Goal: Task Accomplishment & Management: Manage account settings

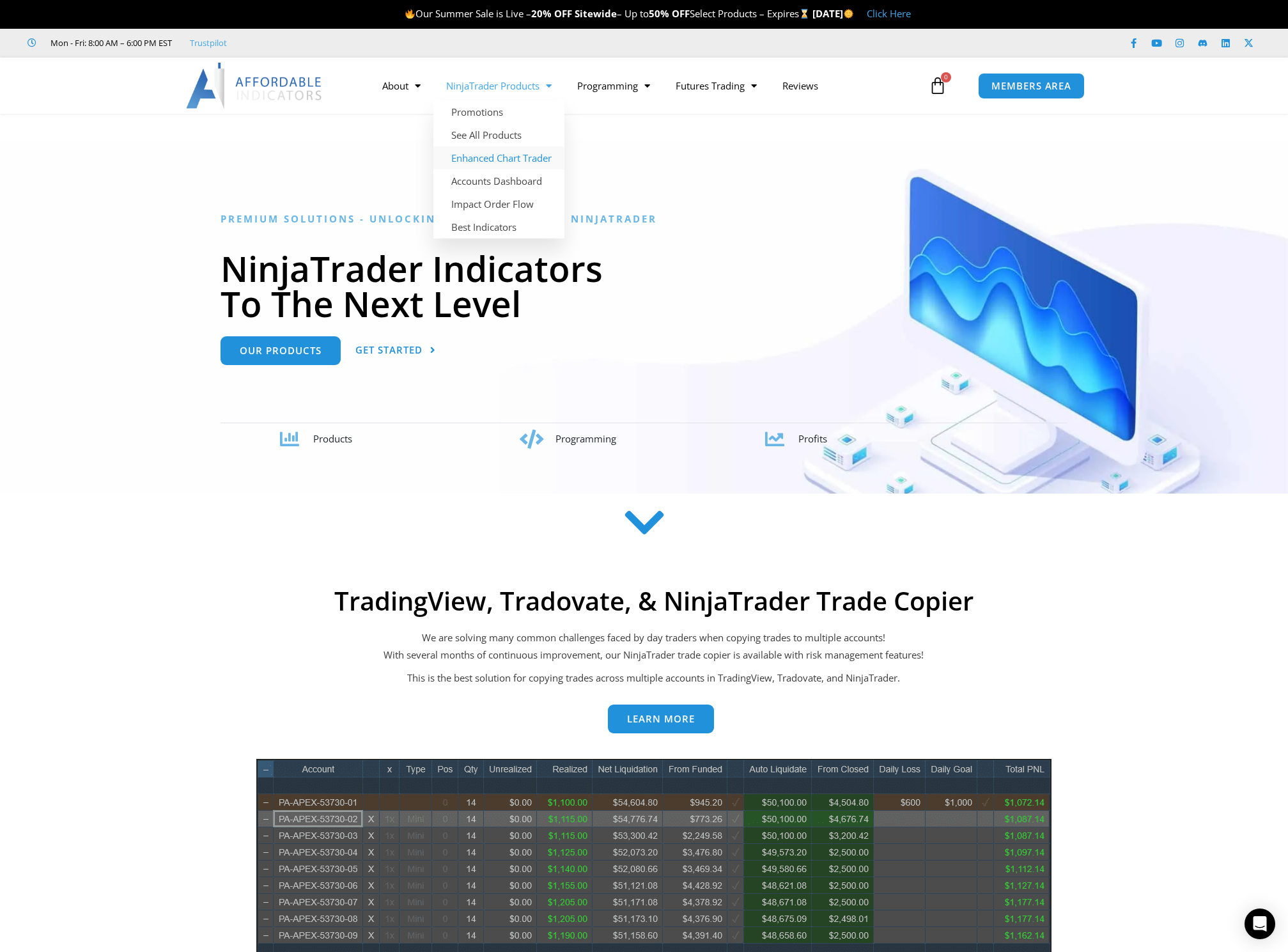
click at [505, 163] on link "Enhanced Chart Trader" at bounding box center [499, 158] width 131 height 23
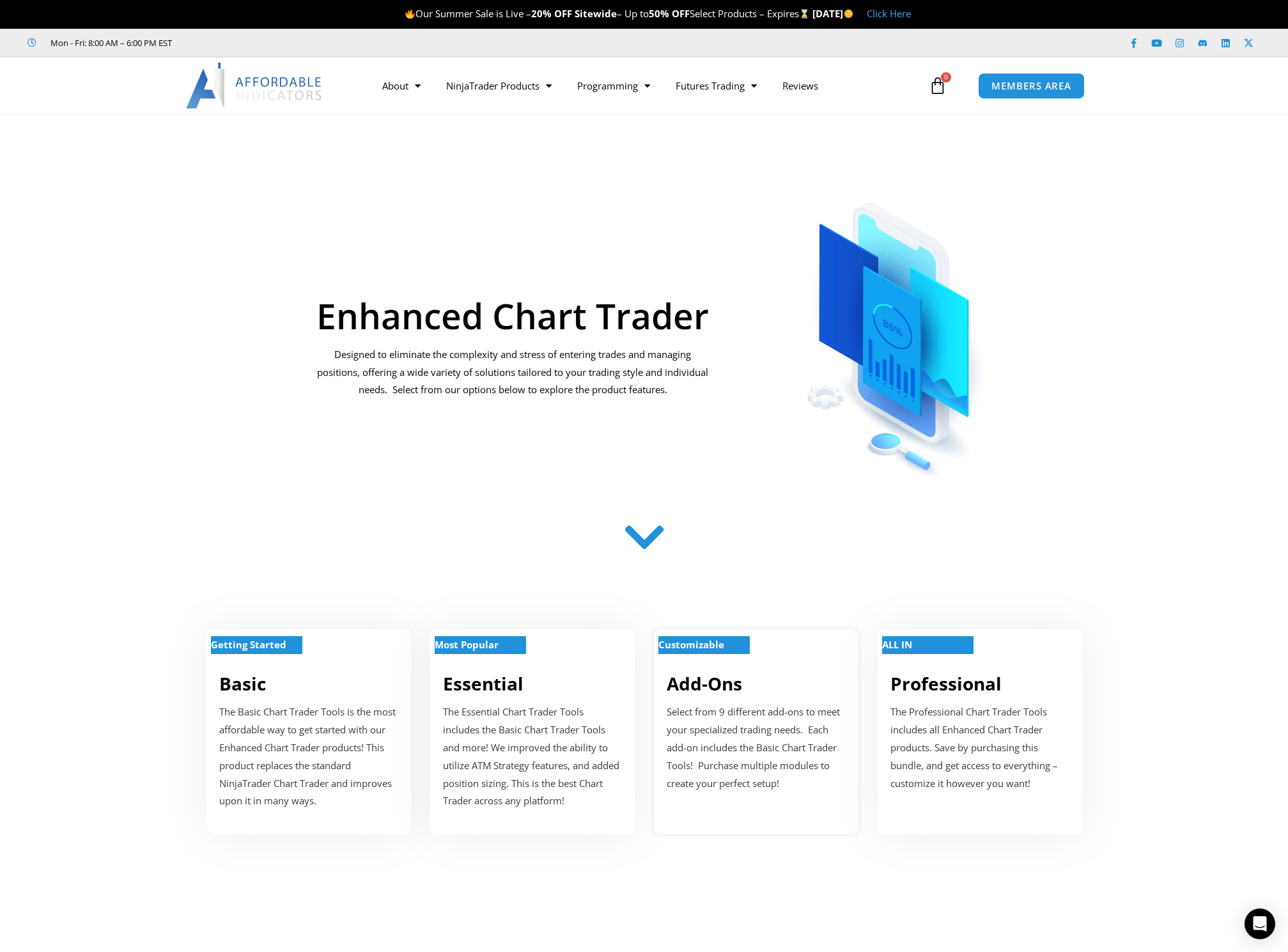
click at [724, 641] on strong "Customizable" at bounding box center [691, 644] width 66 height 13
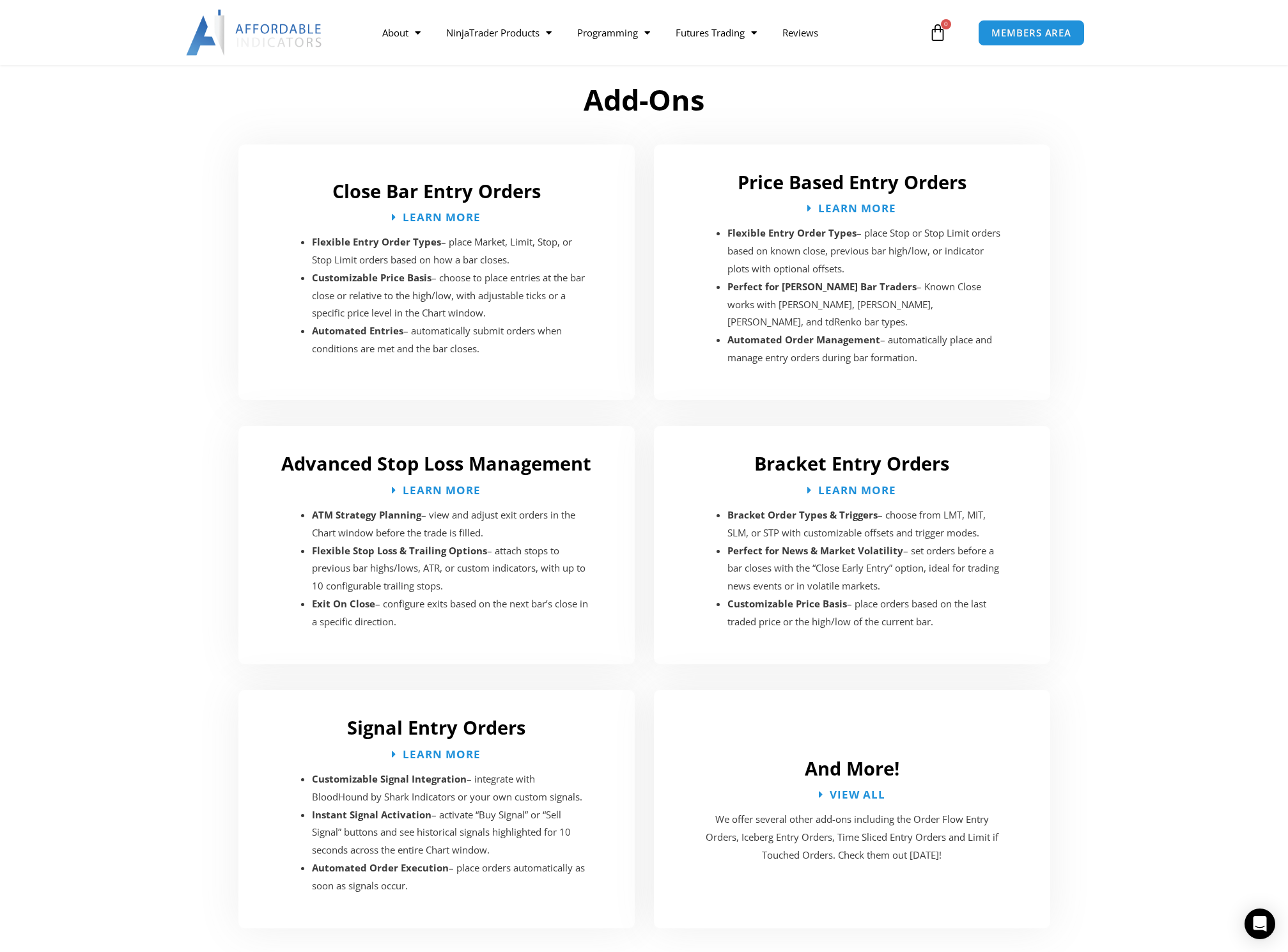
scroll to position [1837, 0]
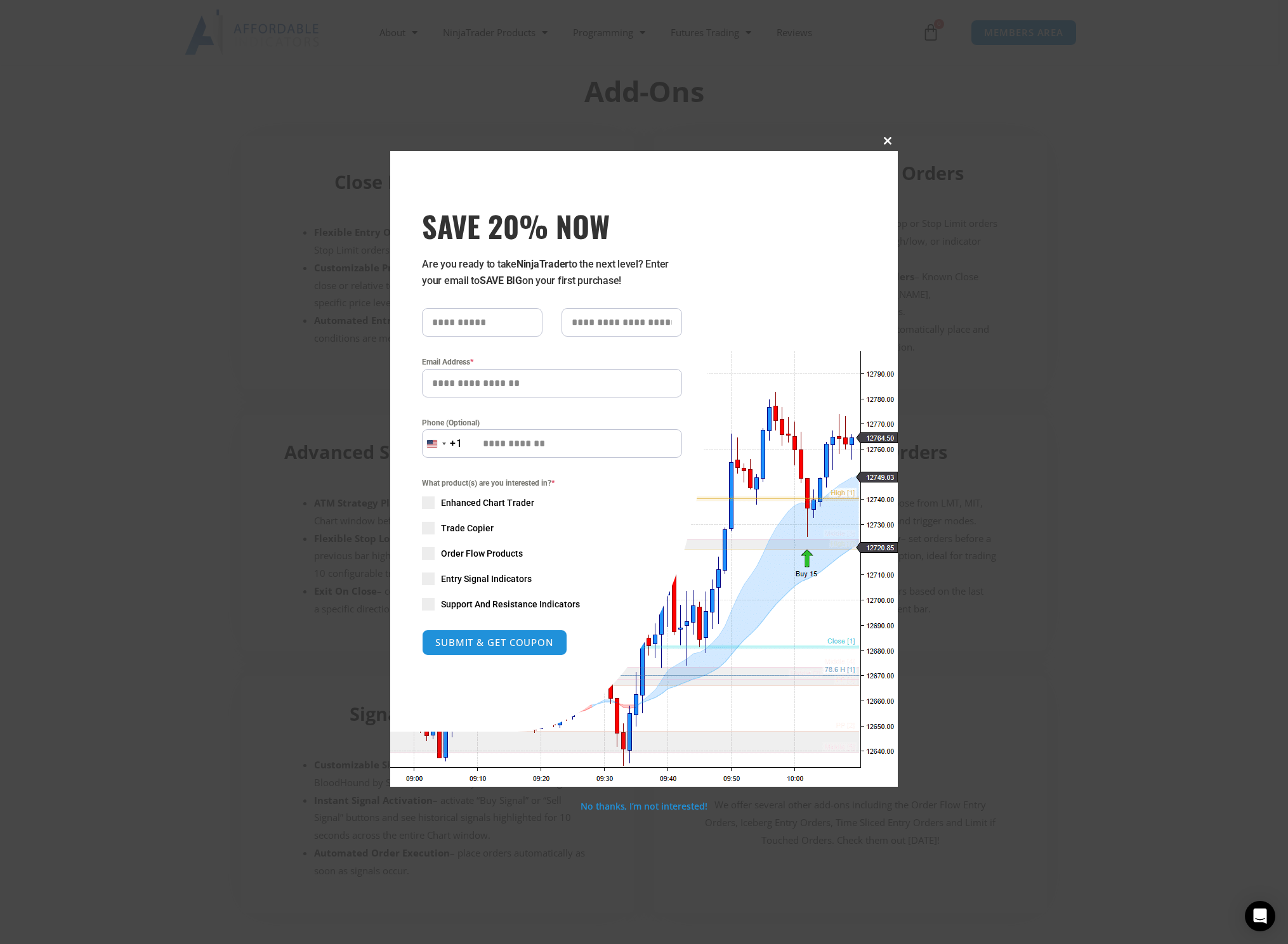
click at [886, 144] on span at bounding box center [888, 141] width 20 height 8
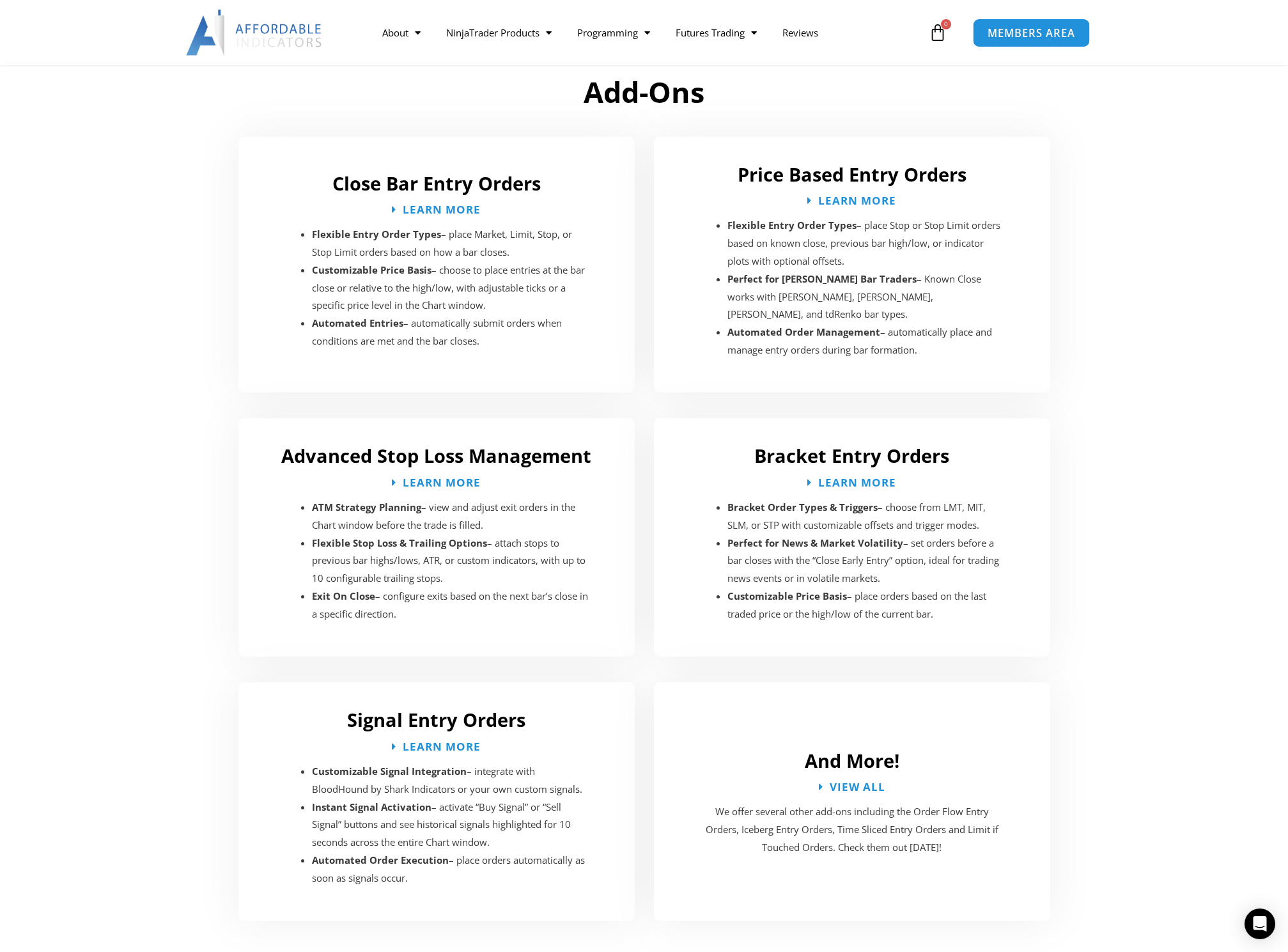
click at [1024, 33] on span "MEMBERS AREA" at bounding box center [1031, 33] width 87 height 11
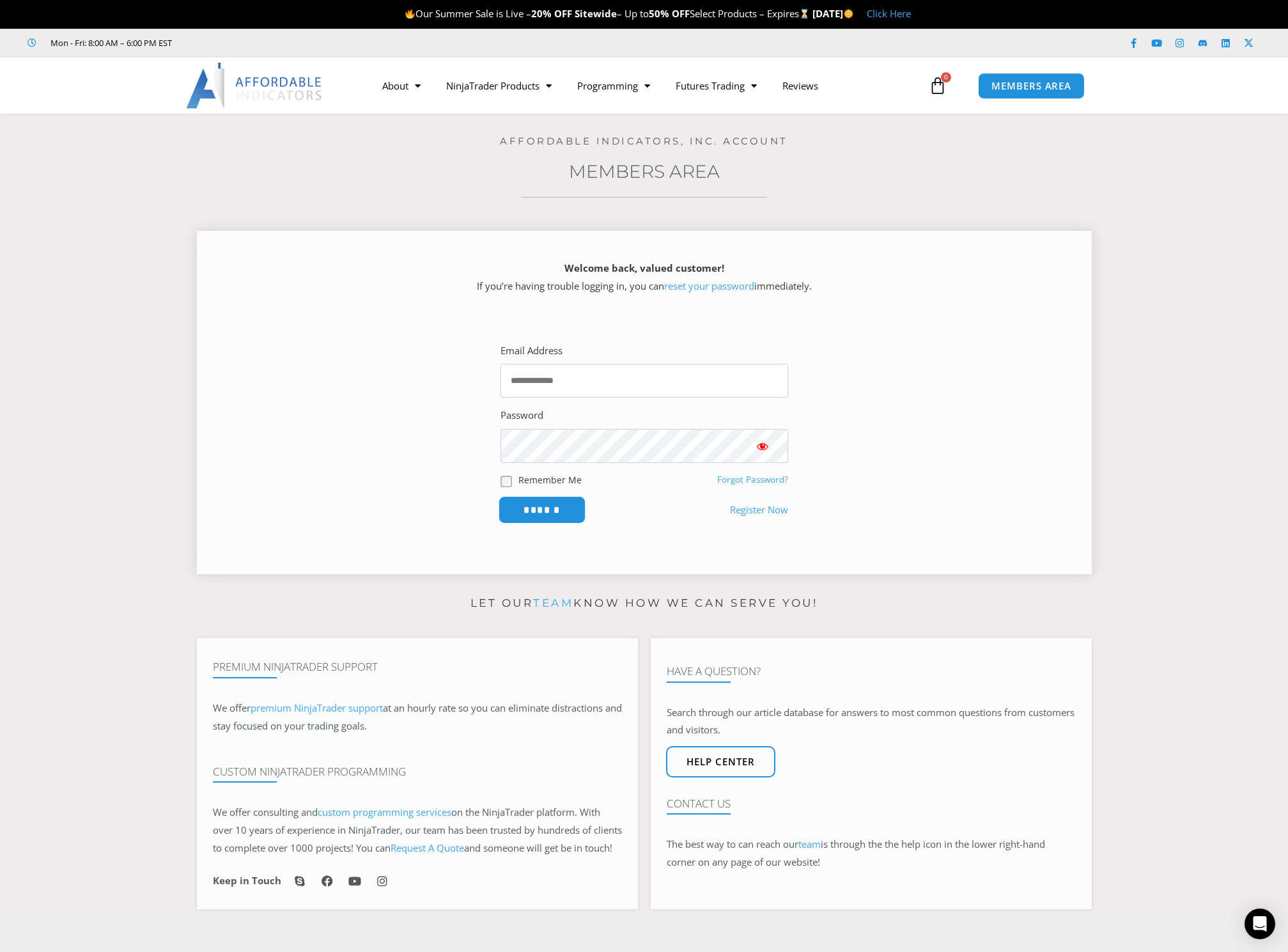
type input "**********"
click at [535, 507] on input "******" at bounding box center [541, 510] width 87 height 28
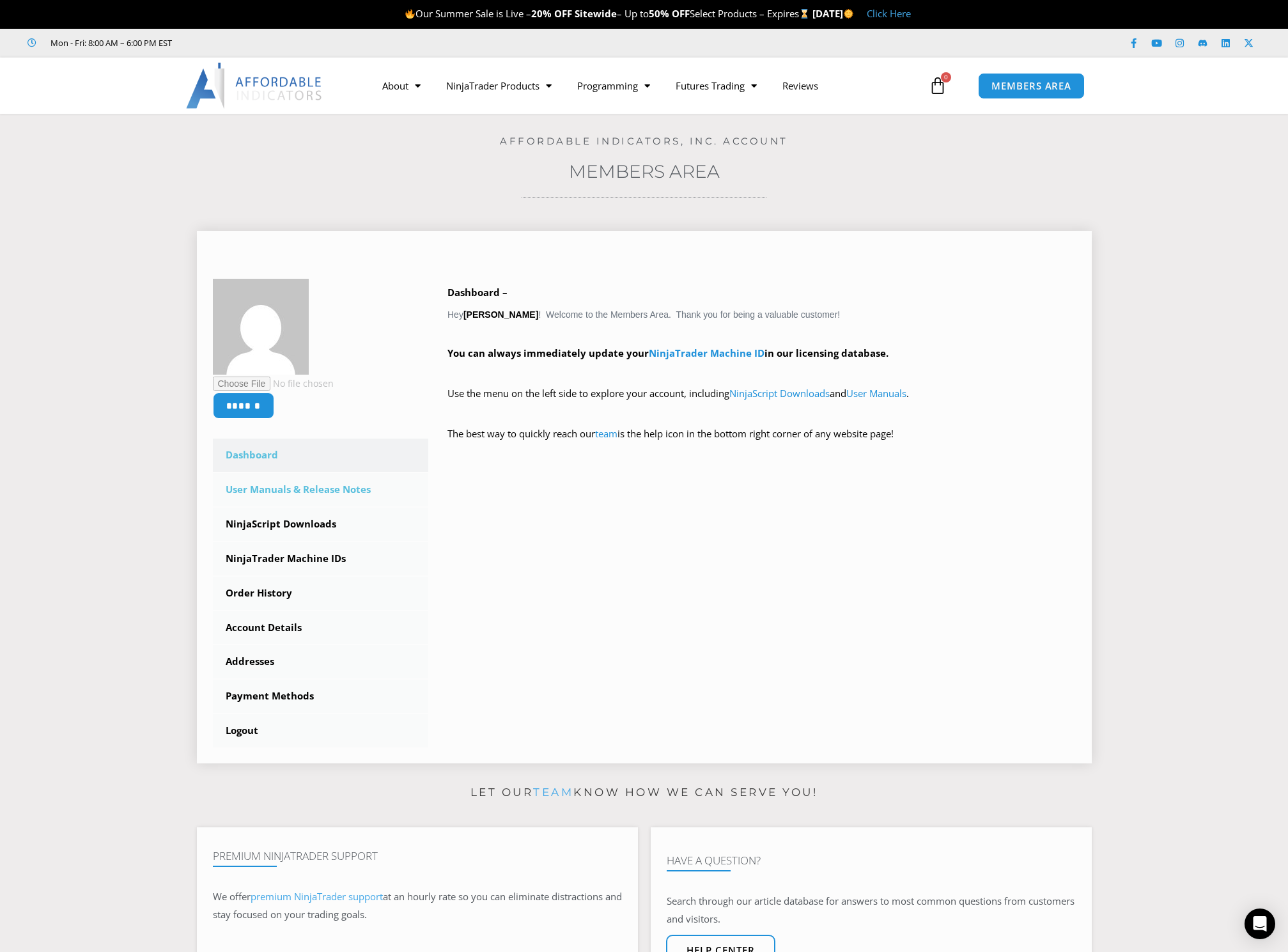
click at [256, 502] on link "User Manuals & Release Notes" at bounding box center [321, 489] width 216 height 33
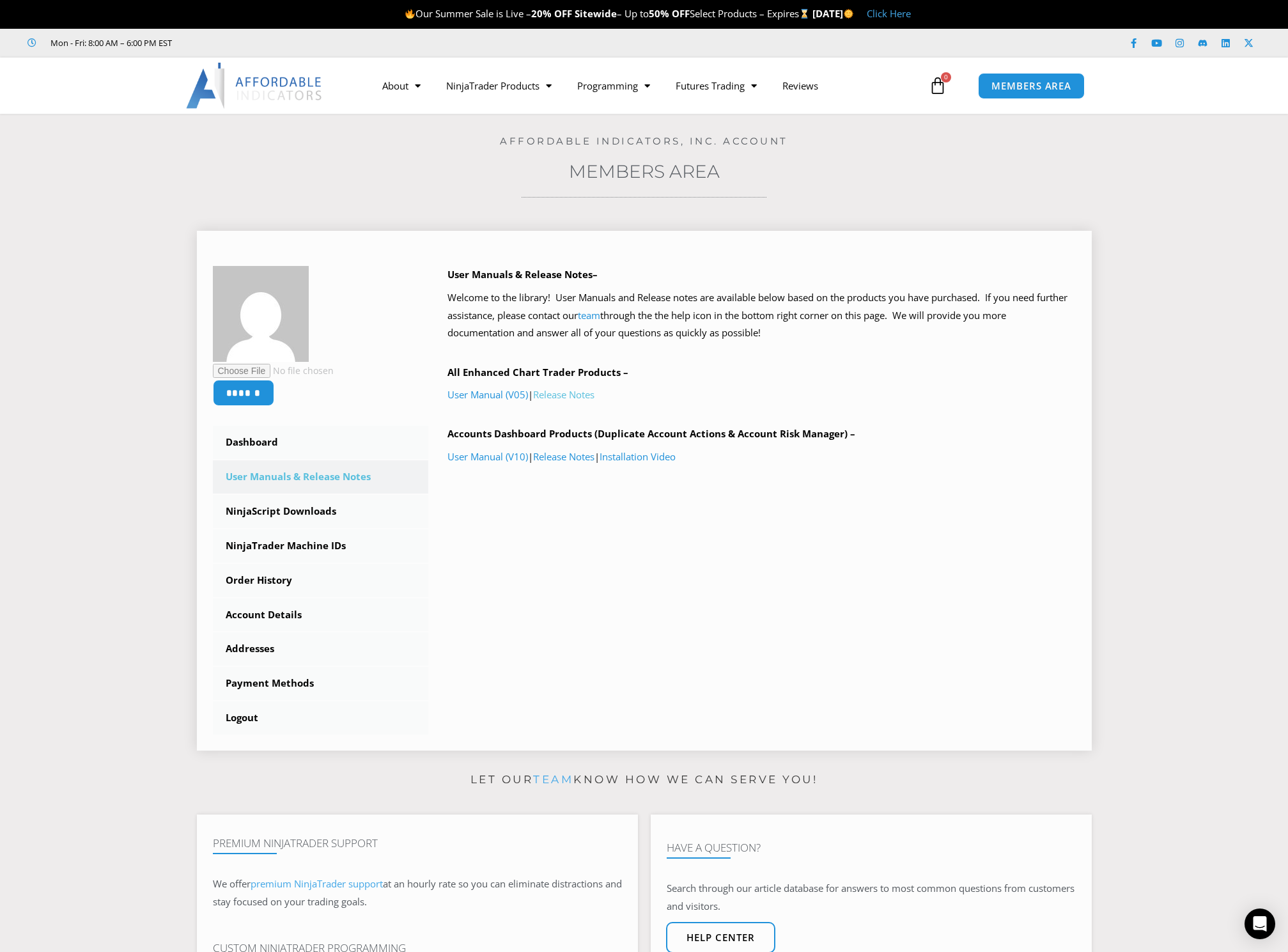
click at [577, 396] on link "Release Notes" at bounding box center [564, 394] width 61 height 13
click at [584, 460] on link "Release Notes" at bounding box center [564, 456] width 61 height 13
click at [306, 517] on link "NinjaScript Downloads" at bounding box center [321, 511] width 216 height 33
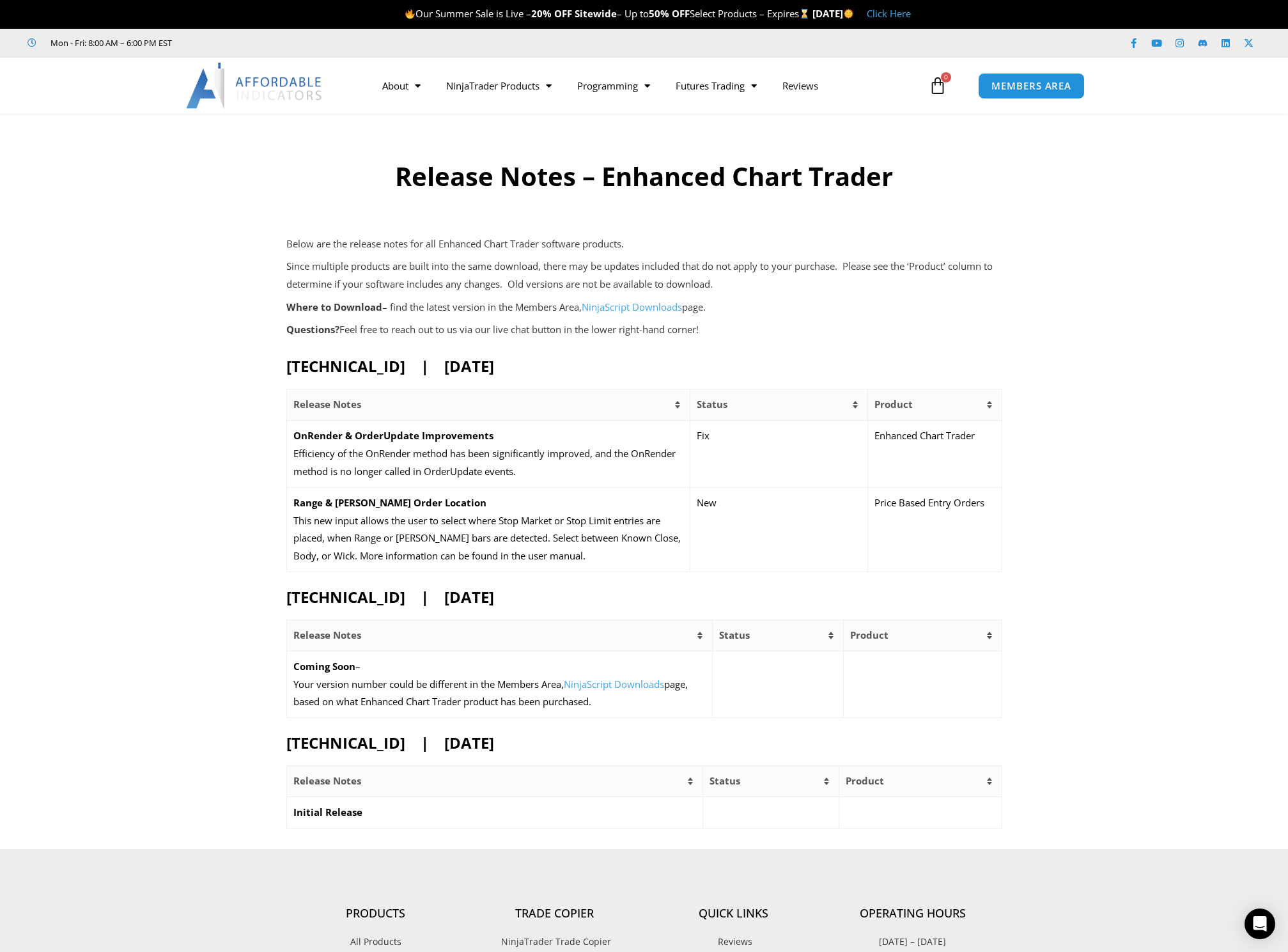
drag, startPoint x: 496, startPoint y: 270, endPoint x: 502, endPoint y: 253, distance: 18.0
click at [502, 253] on div "Below are the release notes for all Enhanced Chart Trader software products. Si…" at bounding box center [644, 287] width 716 height 103
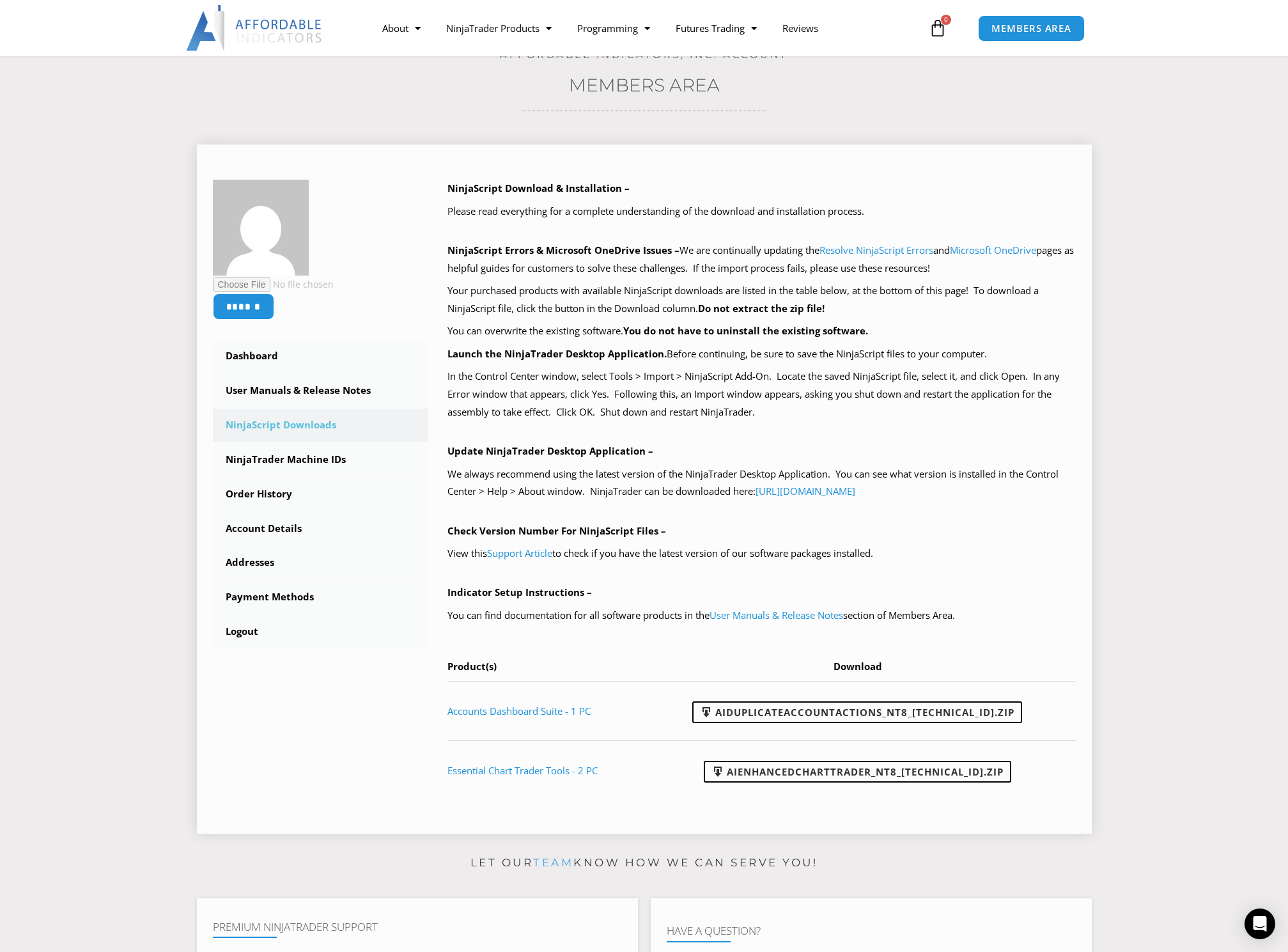
scroll to position [64, 0]
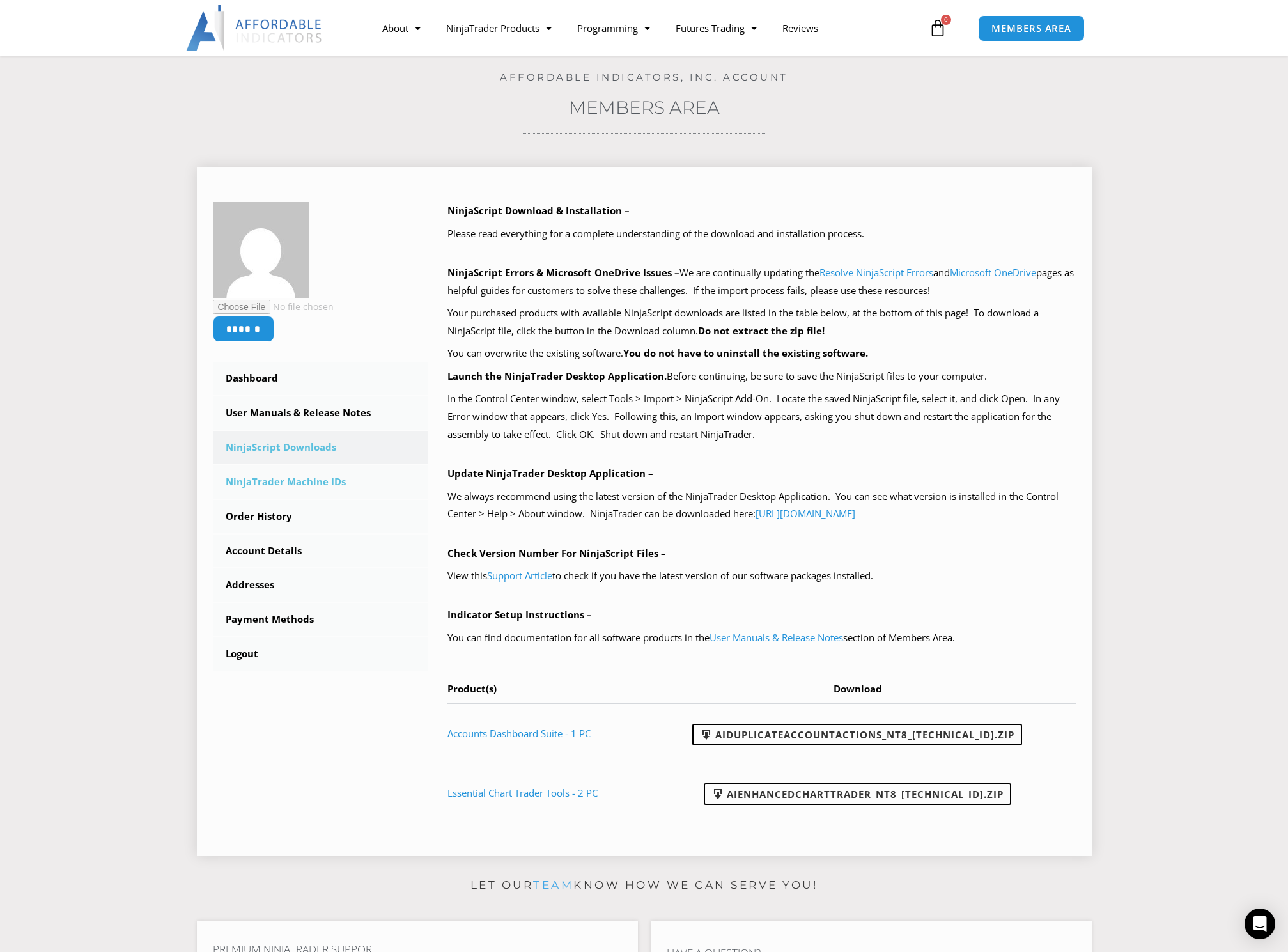
click at [320, 487] on link "NinjaTrader Machine IDs" at bounding box center [321, 482] width 216 height 33
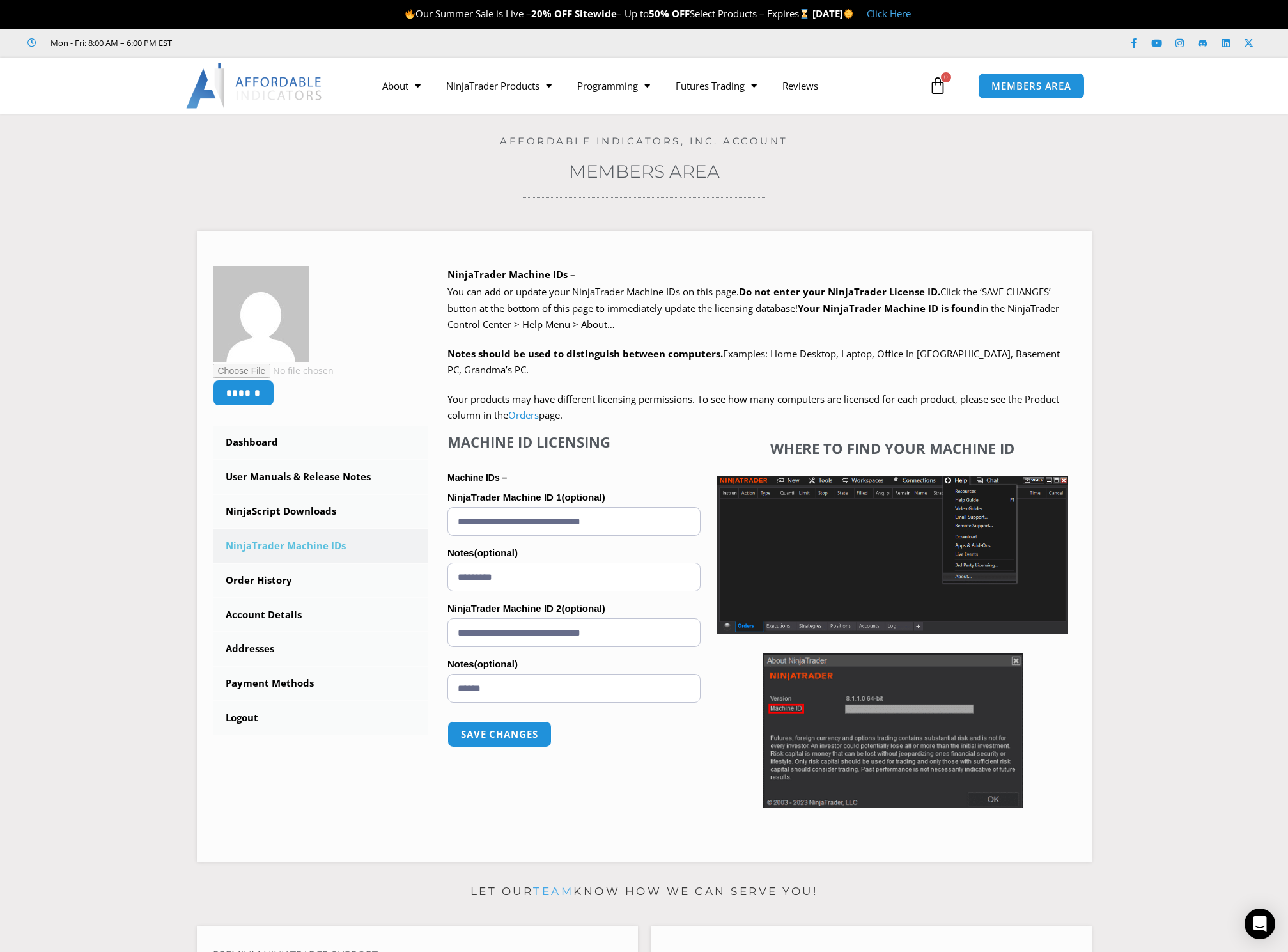
click at [290, 512] on link "NinjaScript Downloads" at bounding box center [321, 511] width 216 height 33
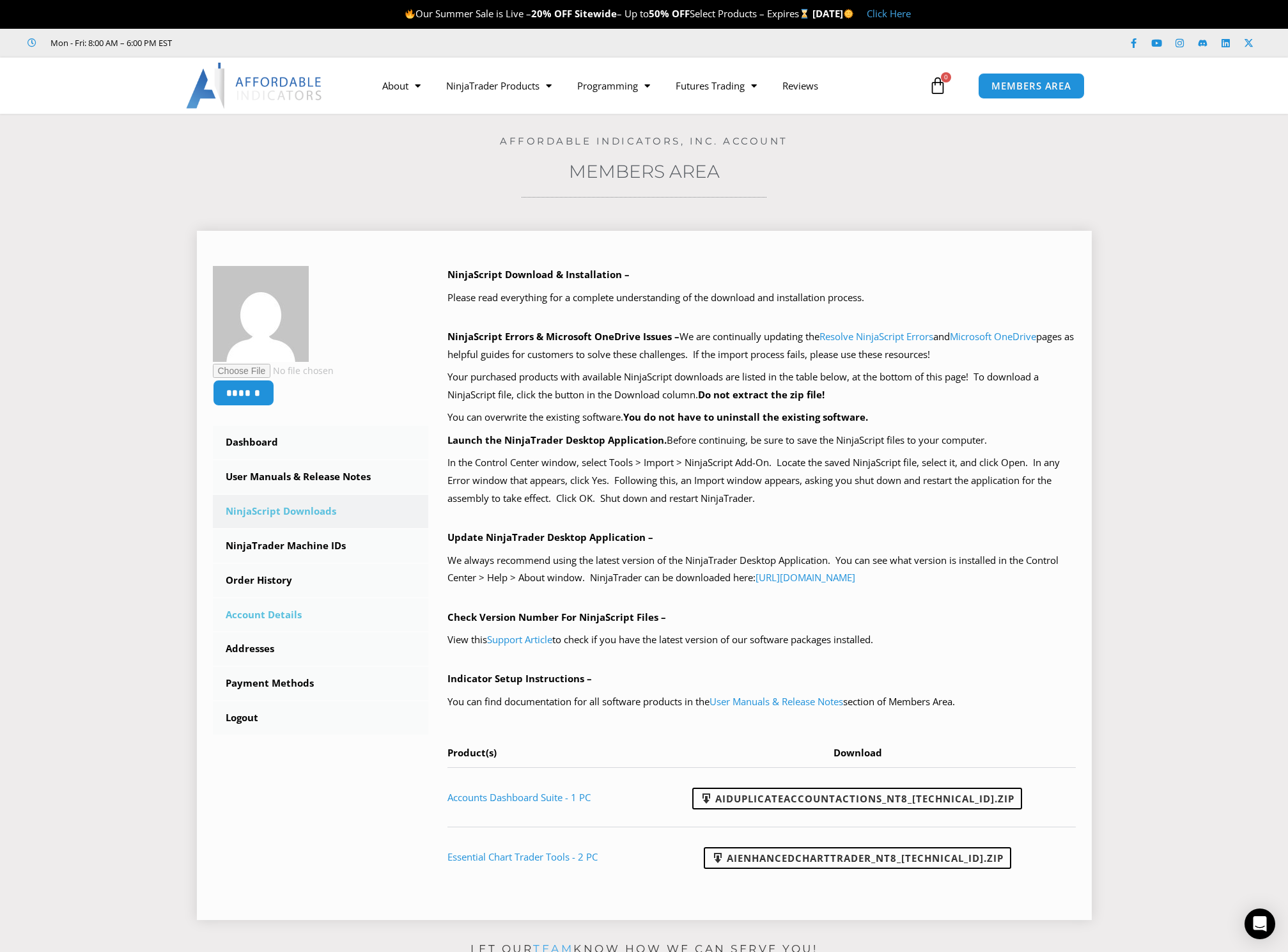
click at [267, 608] on link "Account Details" at bounding box center [321, 615] width 216 height 33
